Goal: Transaction & Acquisition: Download file/media

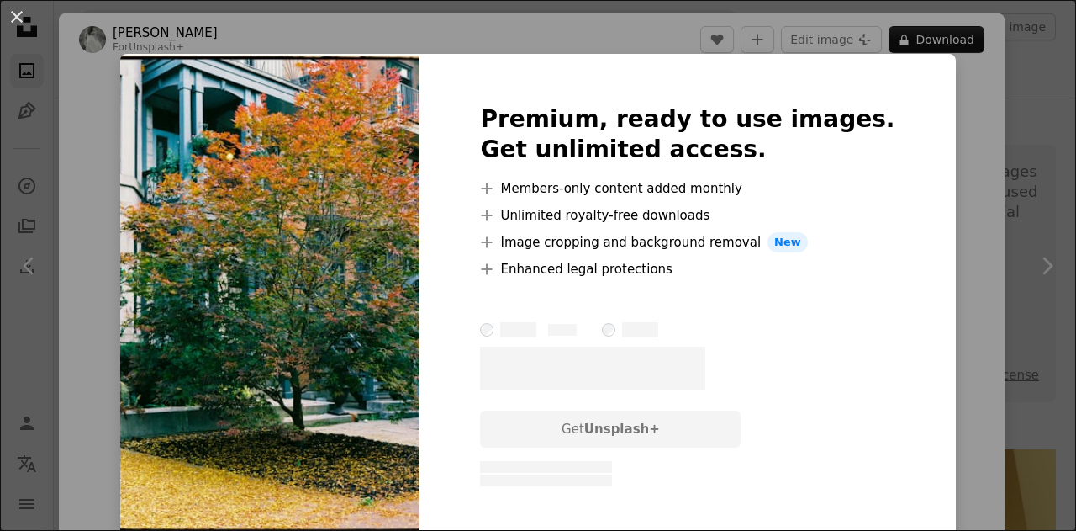
scroll to position [2018, 0]
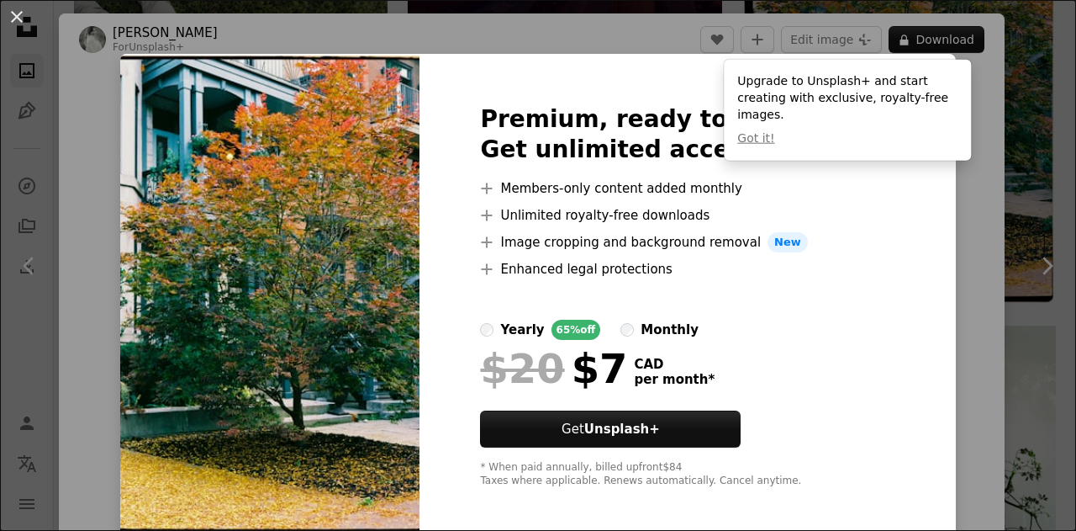
click at [1014, 60] on div "An X shape Premium, ready to use images. Get unlimited access. A plus sign Memb…" at bounding box center [538, 265] width 1076 height 531
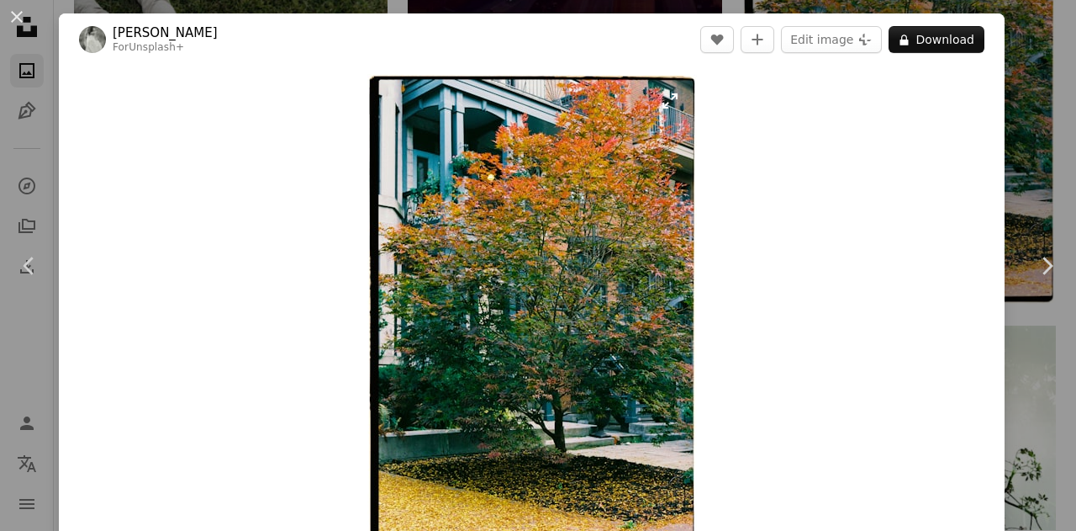
click at [539, 275] on img "Zoom in on this image" at bounding box center [532, 318] width 330 height 488
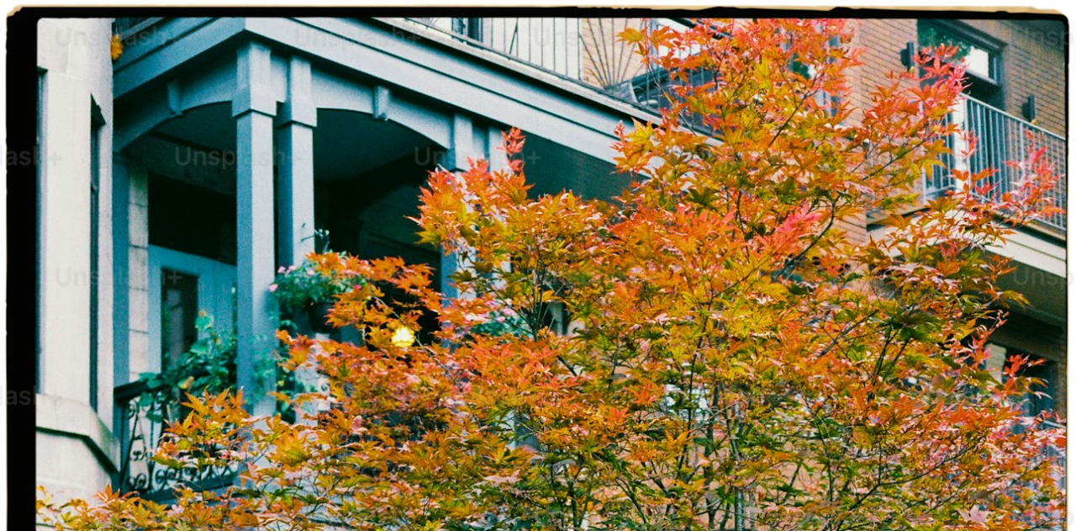
scroll to position [513, 0]
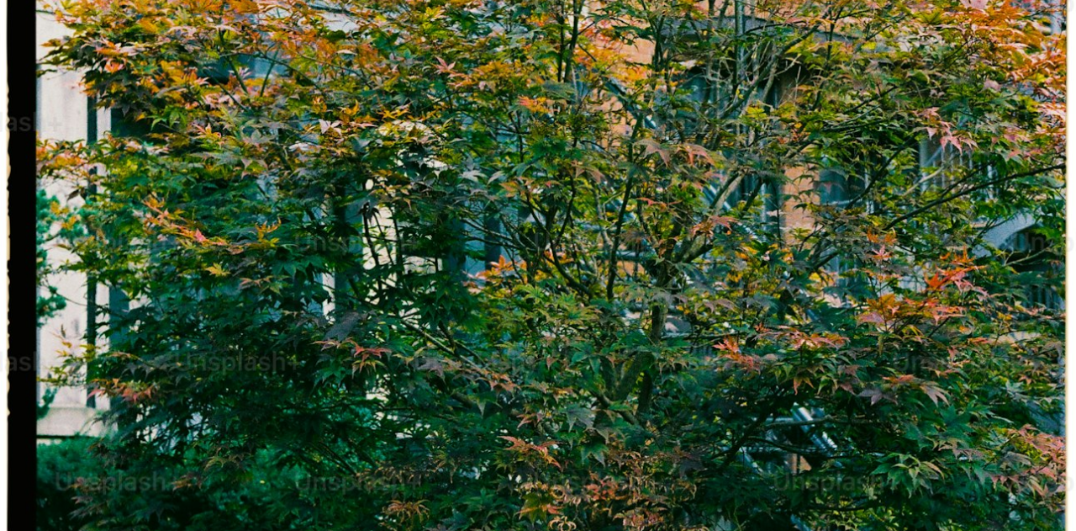
click at [0, 177] on img "Zoom out on this image" at bounding box center [538, 283] width 1078 height 1595
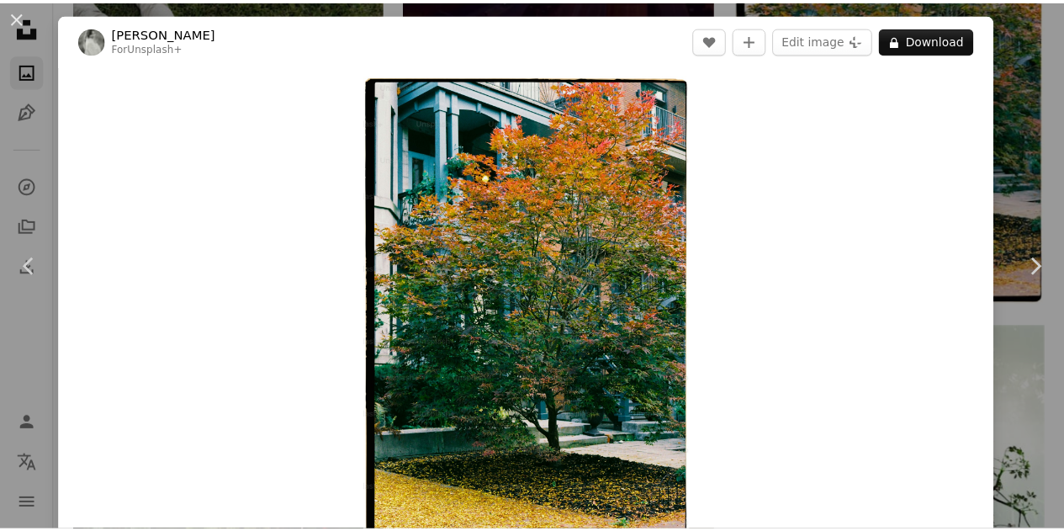
scroll to position [30, 0]
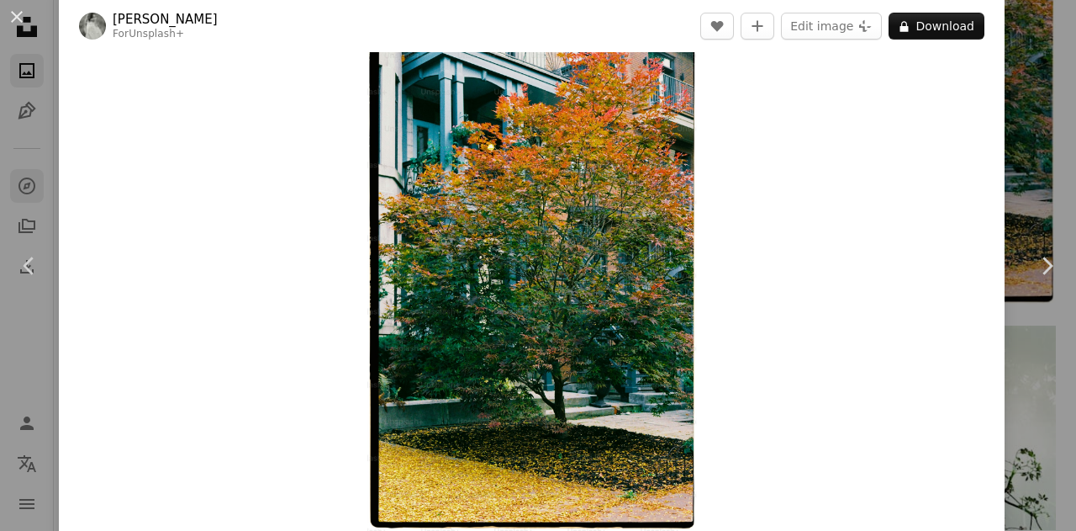
click at [32, 179] on div "An X shape Chevron left Chevron right [PERSON_NAME] For Unsplash+ A heart A plu…" at bounding box center [538, 265] width 1076 height 531
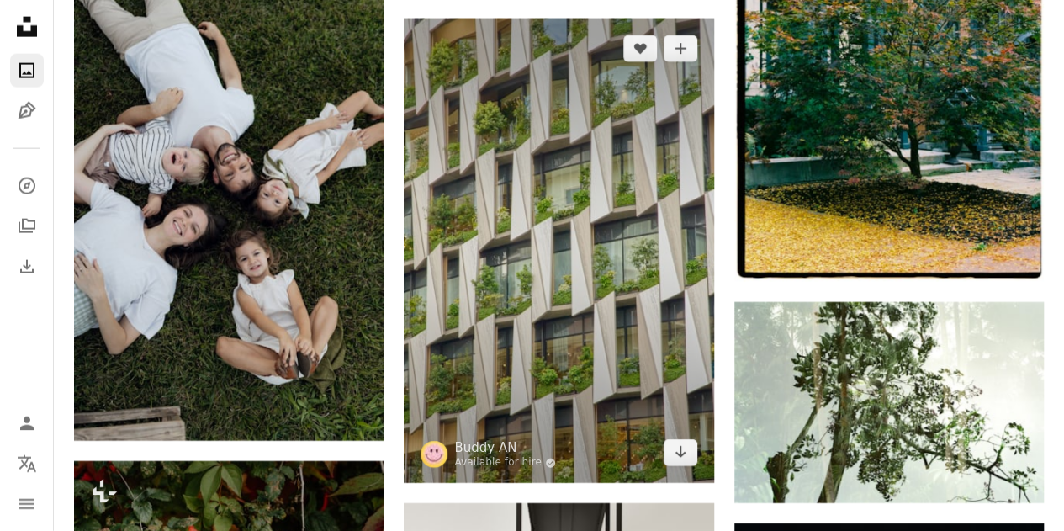
click at [557, 210] on img at bounding box center [558, 250] width 309 height 464
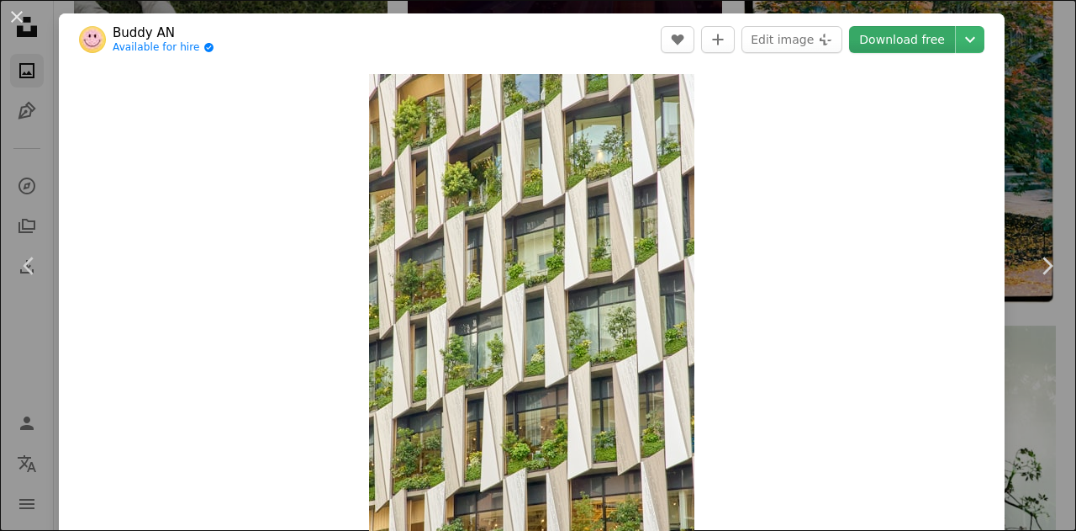
click at [901, 42] on link "Download free" at bounding box center [902, 39] width 106 height 27
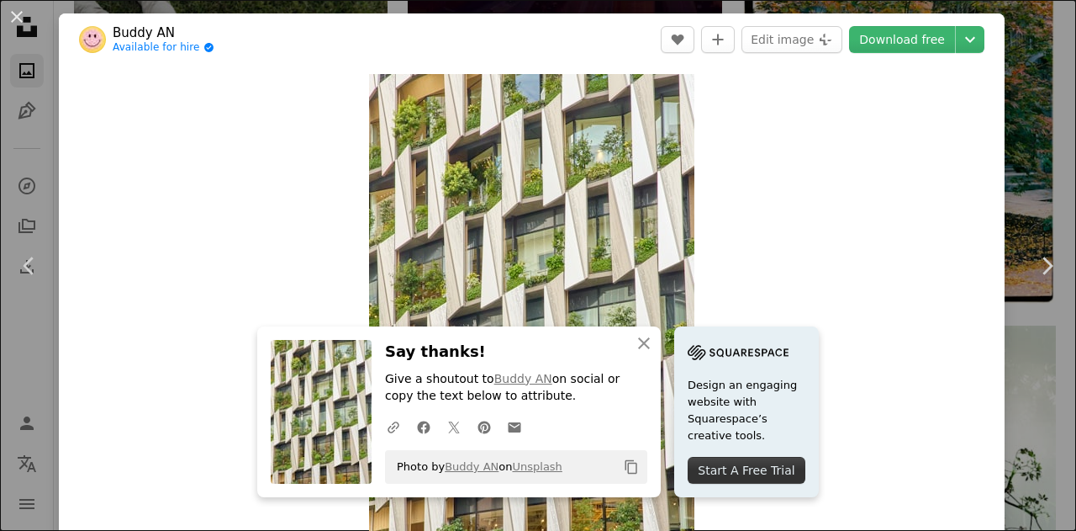
click at [42, 149] on div "An X shape Chevron left Chevron right Buddy AN Available for hire A checkmark i…" at bounding box center [538, 265] width 1076 height 531
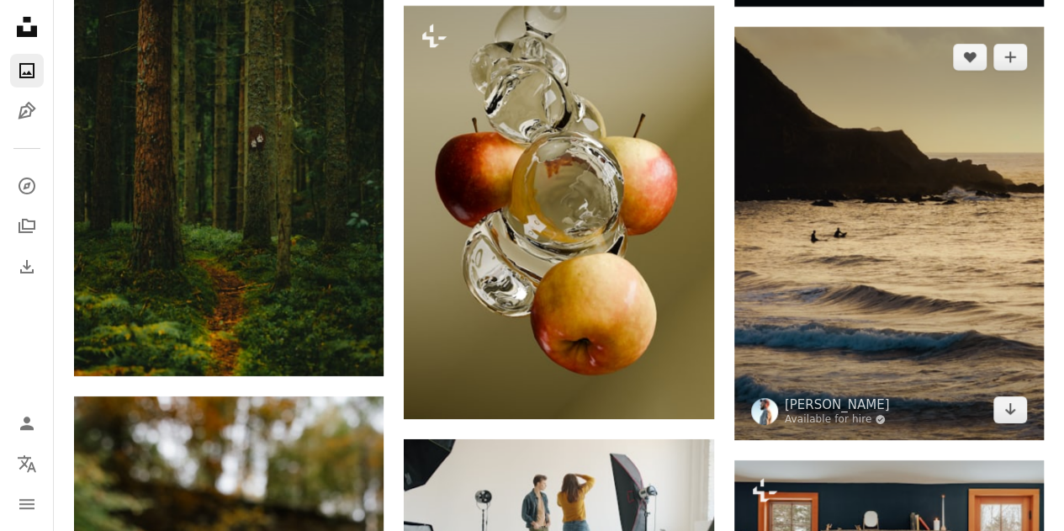
scroll to position [3027, 0]
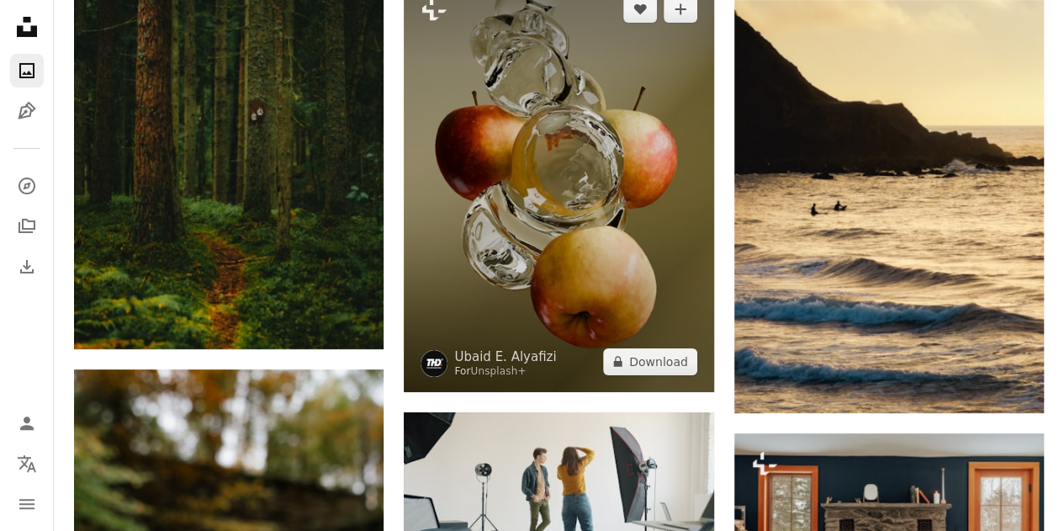
click at [566, 172] on img at bounding box center [558, 185] width 309 height 413
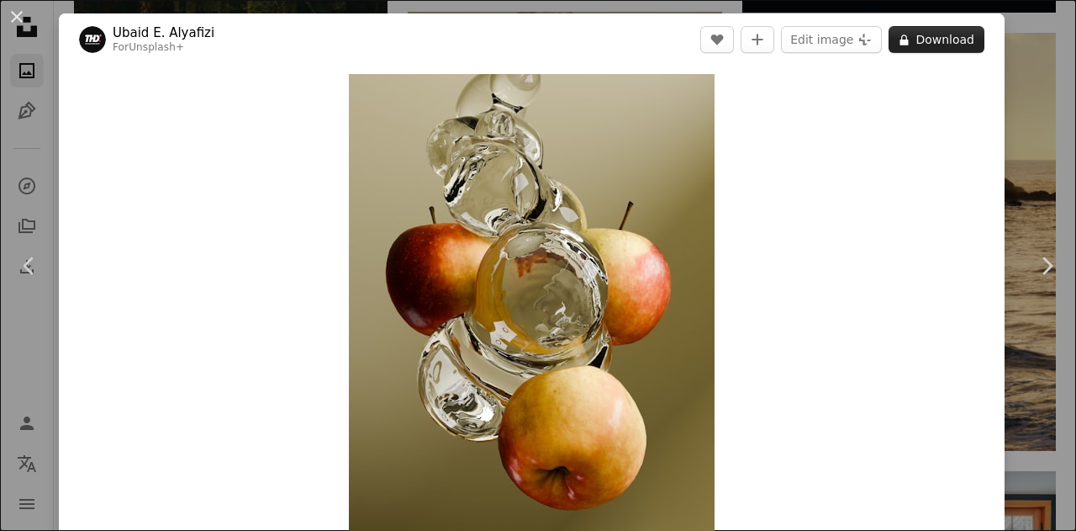
click at [964, 40] on button "A lock Download" at bounding box center [937, 39] width 96 height 27
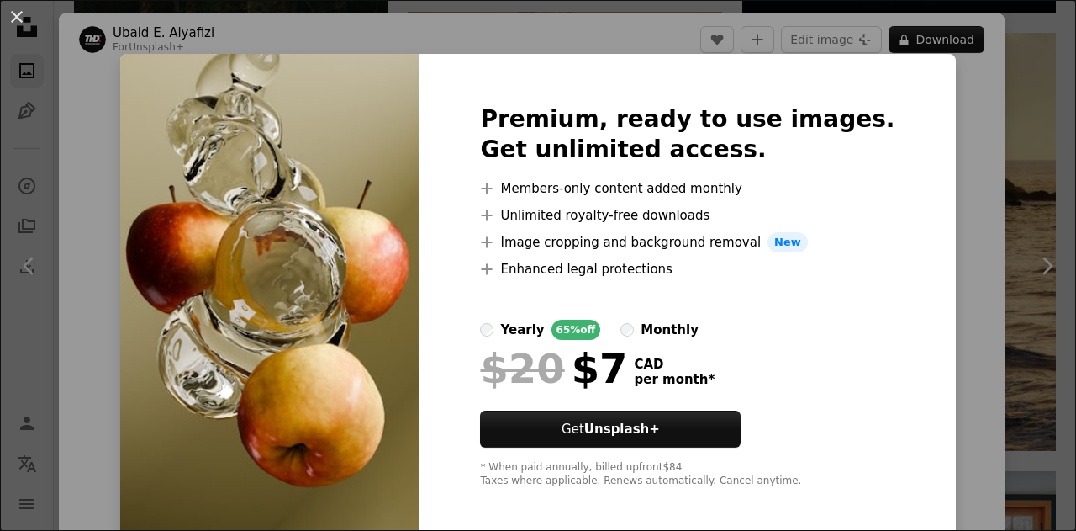
click at [1007, 131] on div "An X shape Premium, ready to use images. Get unlimited access. A plus sign Memb…" at bounding box center [538, 265] width 1076 height 531
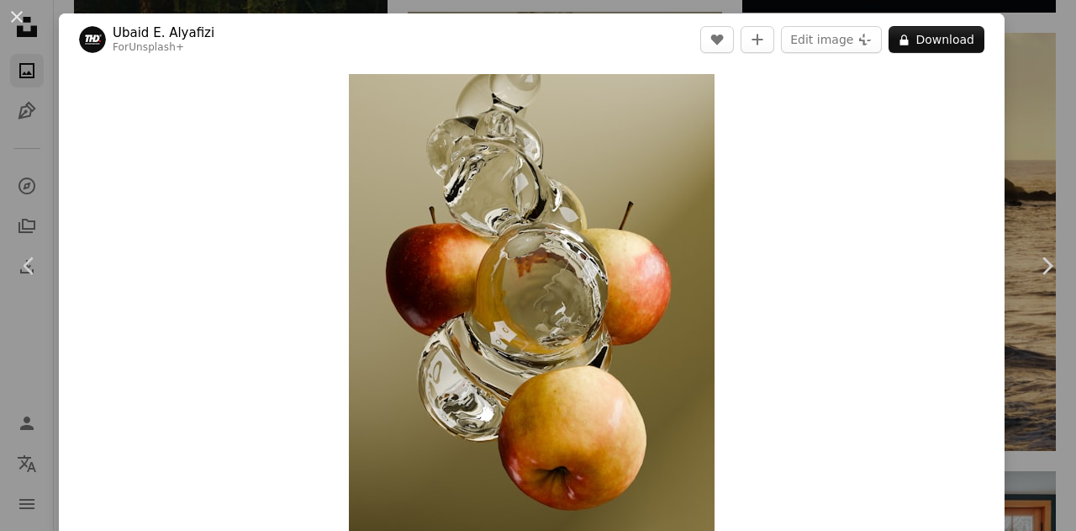
click at [1004, 156] on div "An X shape Chevron left Chevron right [PERSON_NAME] Alyafizi For Unsplash+ A he…" at bounding box center [538, 265] width 1076 height 531
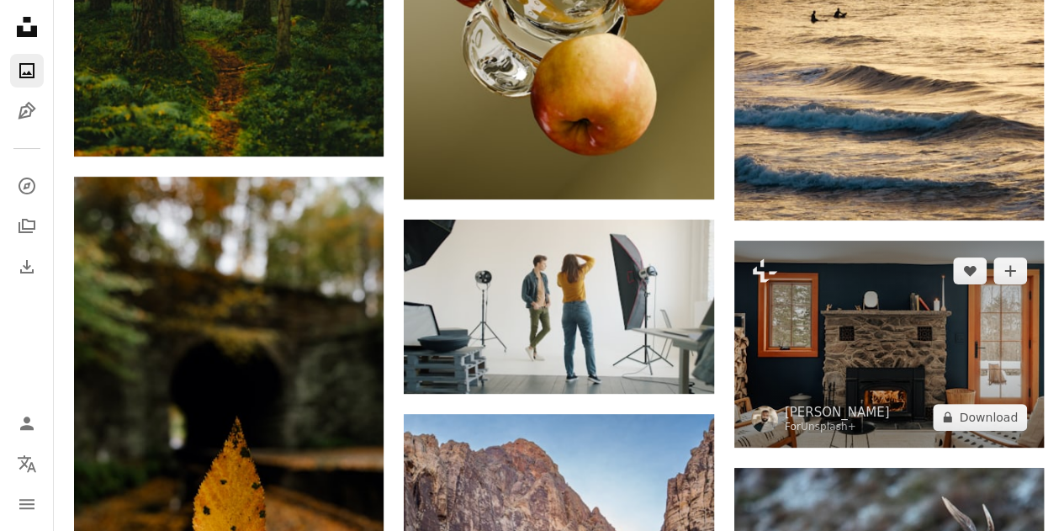
scroll to position [3195, 0]
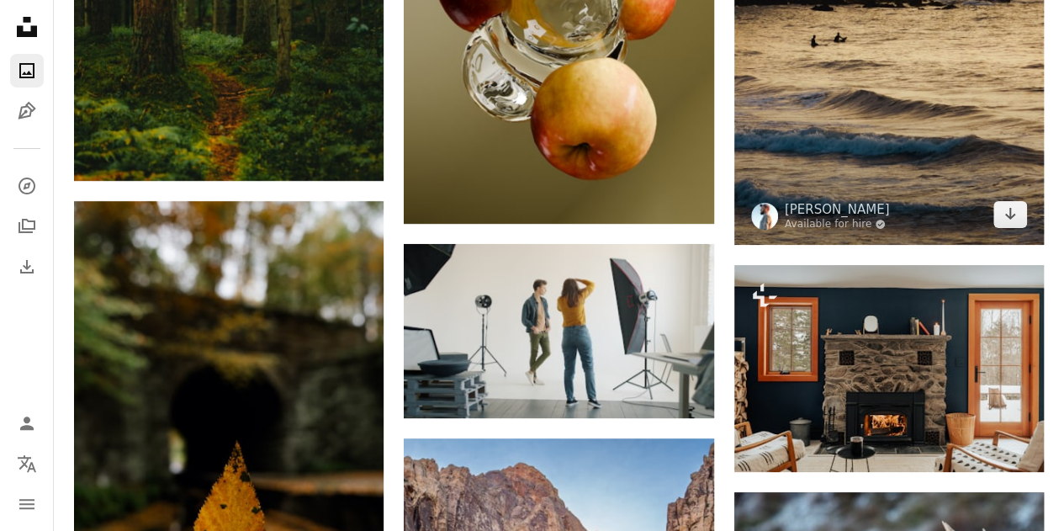
click at [972, 129] on img at bounding box center [888, 38] width 309 height 413
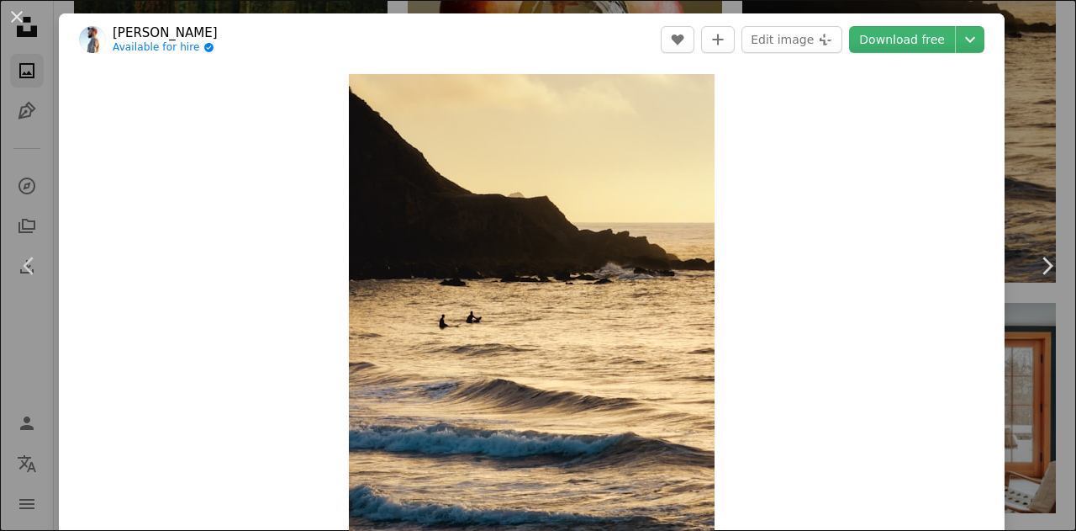
click at [1036, 55] on div "An X shape Chevron left Chevron right [PERSON_NAME] Available for hire A checkm…" at bounding box center [538, 265] width 1076 height 531
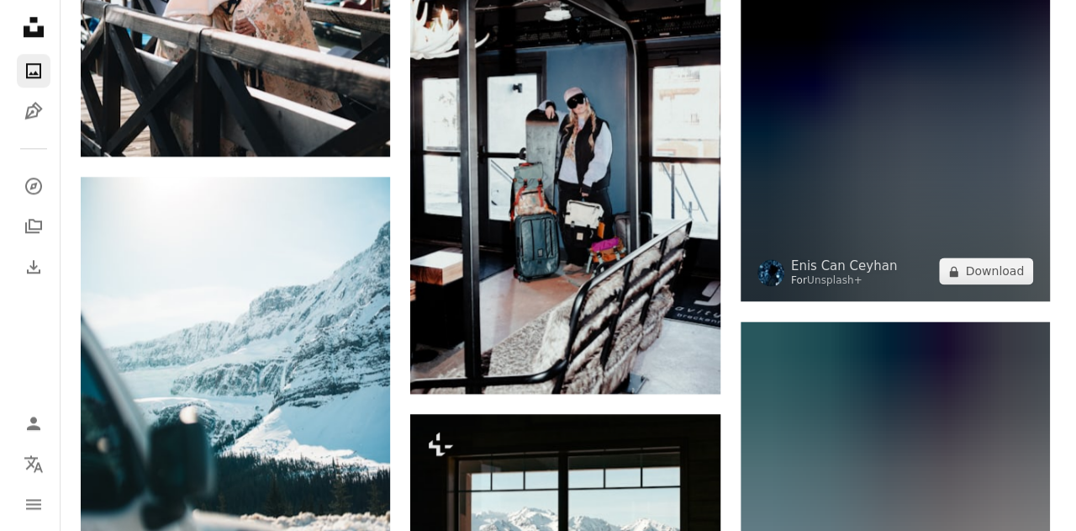
scroll to position [4204, 0]
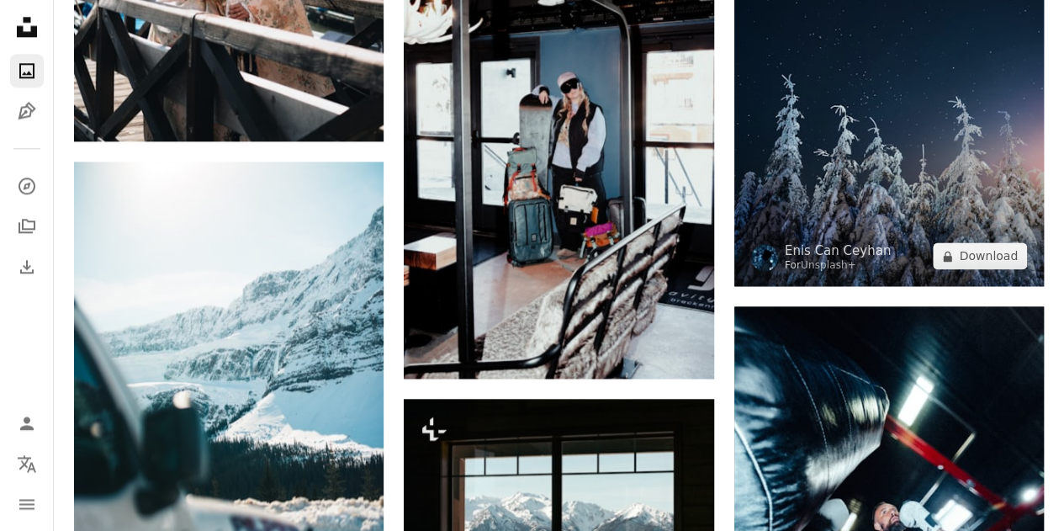
click at [848, 171] on img at bounding box center [888, 92] width 309 height 387
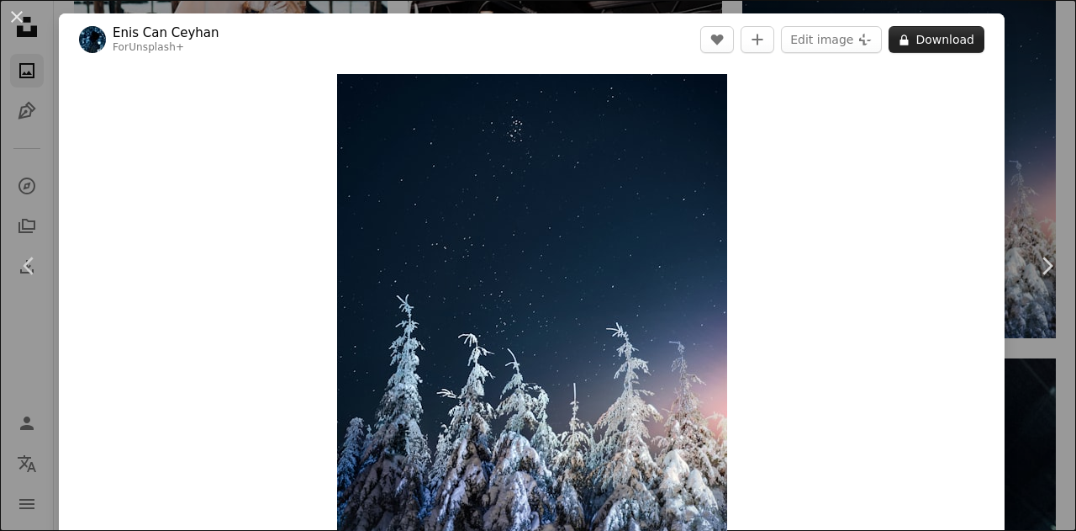
click at [901, 39] on icon "A lock" at bounding box center [904, 40] width 13 height 13
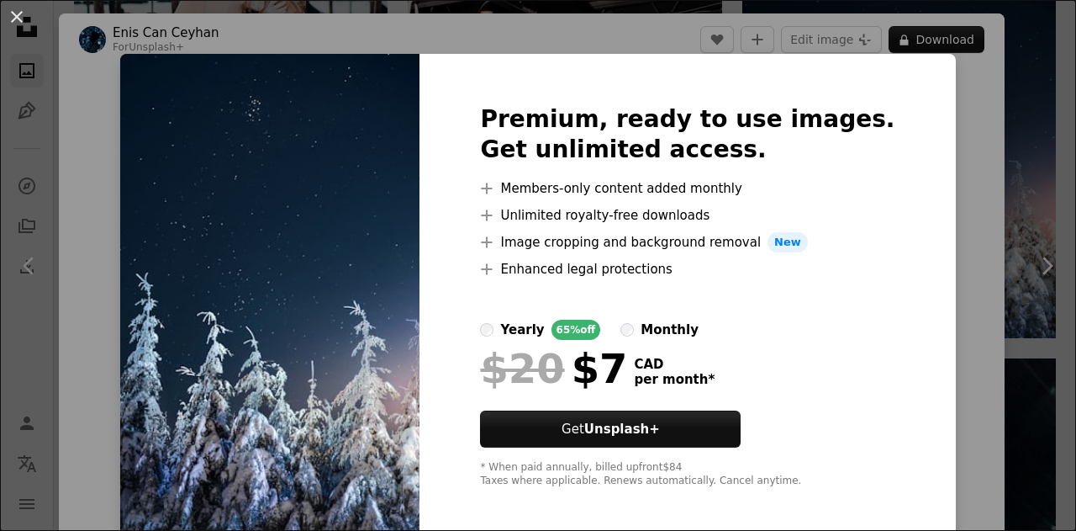
click at [1009, 119] on div "An X shape Premium, ready to use images. Get unlimited access. A plus sign Memb…" at bounding box center [538, 265] width 1076 height 531
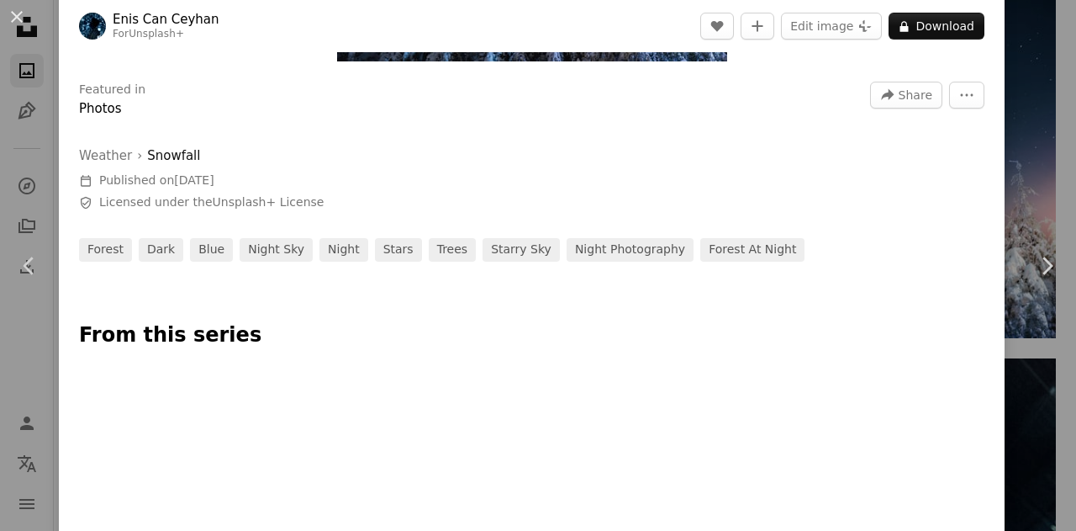
scroll to position [505, 0]
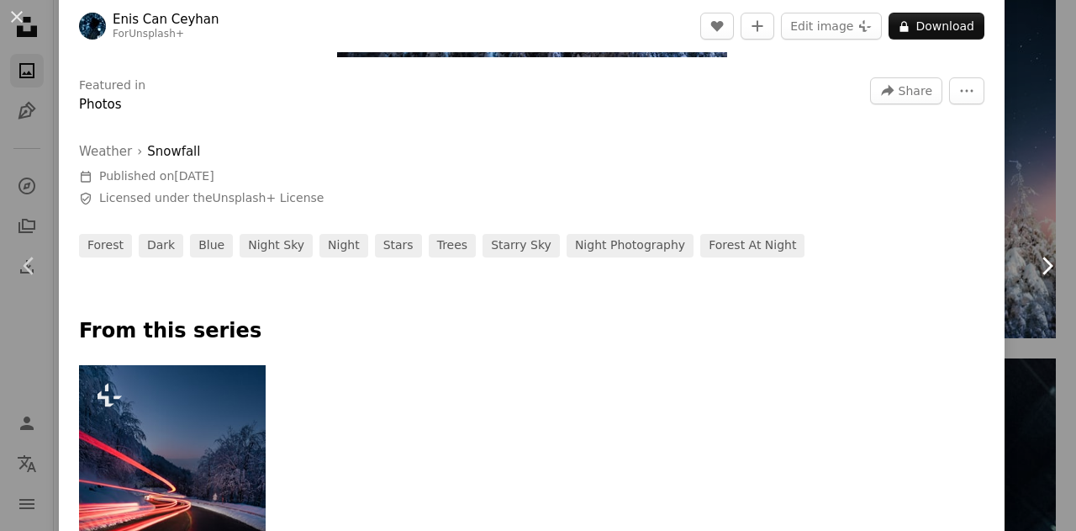
click at [1021, 188] on link "Chevron right" at bounding box center [1046, 265] width 59 height 161
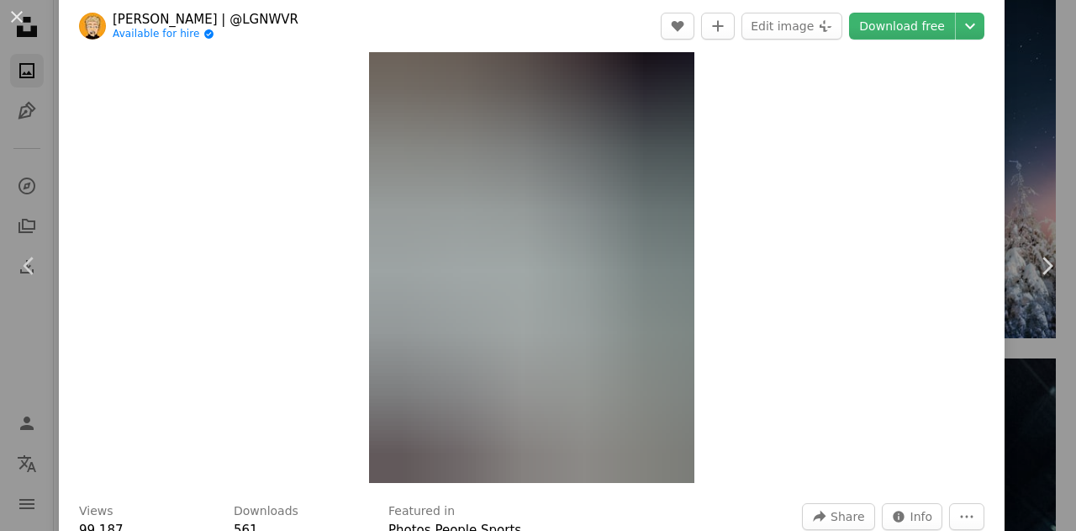
scroll to position [168, 0]
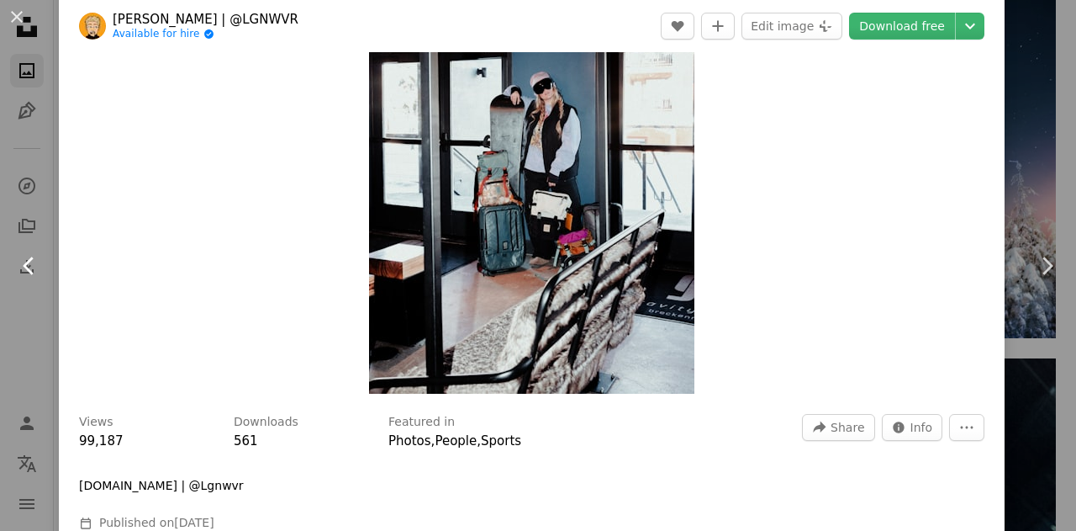
click at [18, 221] on link "Chevron left" at bounding box center [29, 265] width 59 height 161
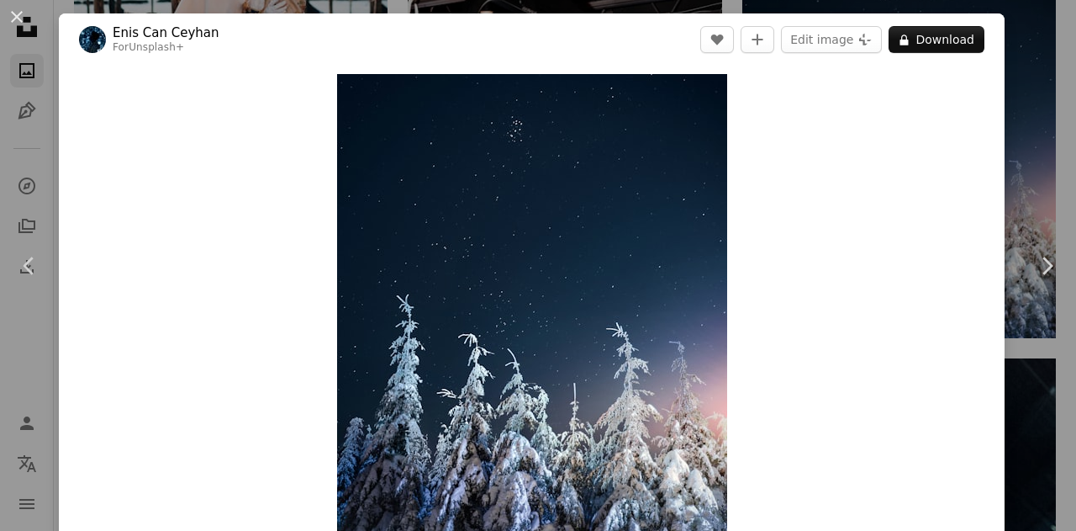
click at [1011, 23] on div "An X shape Chevron left Chevron right [PERSON_NAME] Can Ceyhan For Unsplash+ A …" at bounding box center [538, 265] width 1076 height 531
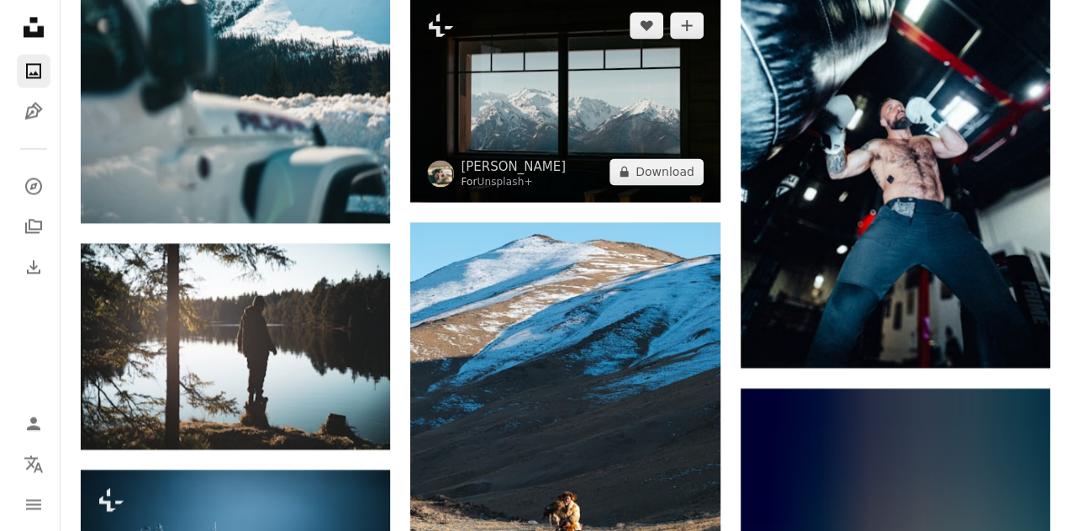
scroll to position [4625, 0]
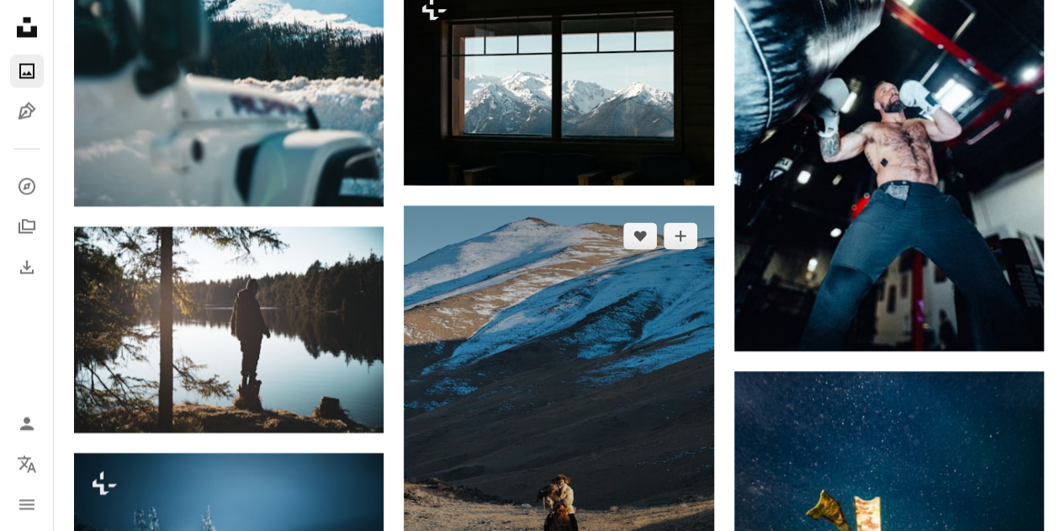
click at [553, 248] on img at bounding box center [558, 398] width 309 height 387
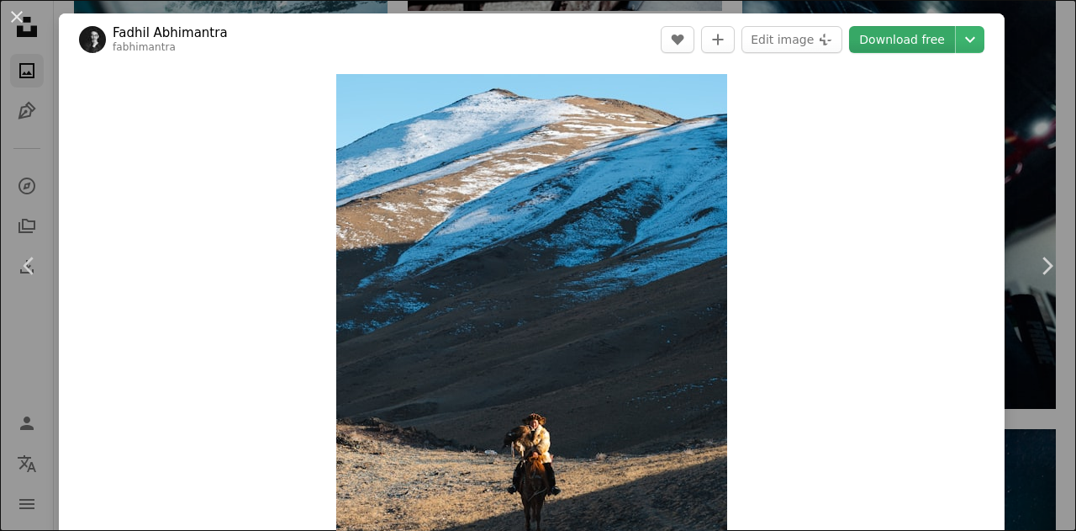
click at [900, 45] on link "Download free" at bounding box center [902, 39] width 106 height 27
